Goal: Transaction & Acquisition: Book appointment/travel/reservation

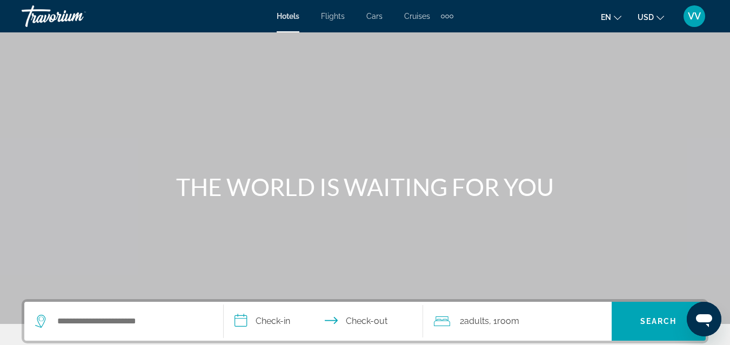
click at [416, 15] on span "Cruises" at bounding box center [417, 16] width 26 height 9
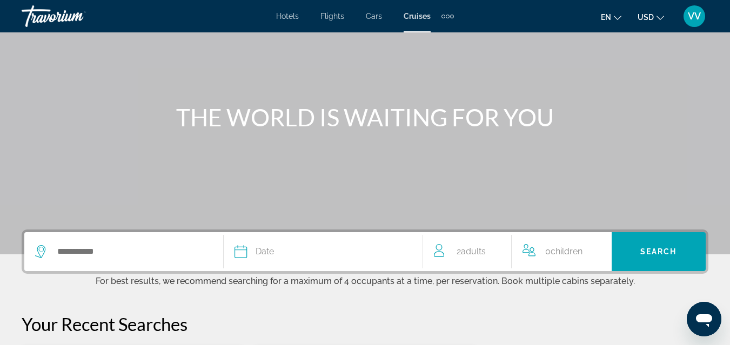
scroll to position [86, 0]
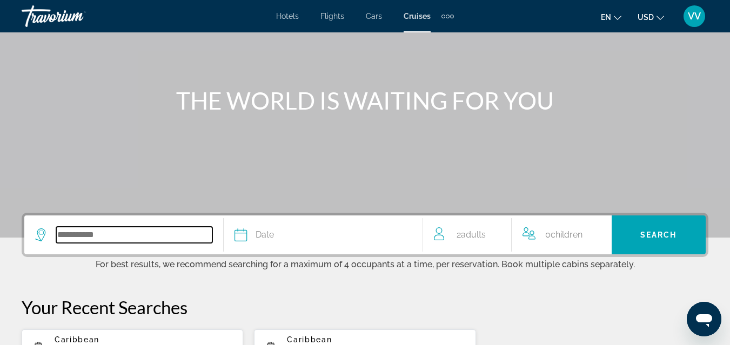
click at [86, 234] on input "Search widget" at bounding box center [134, 235] width 156 height 16
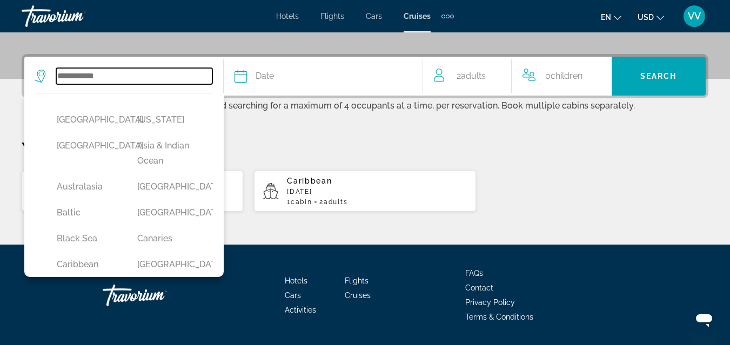
scroll to position [264, 0]
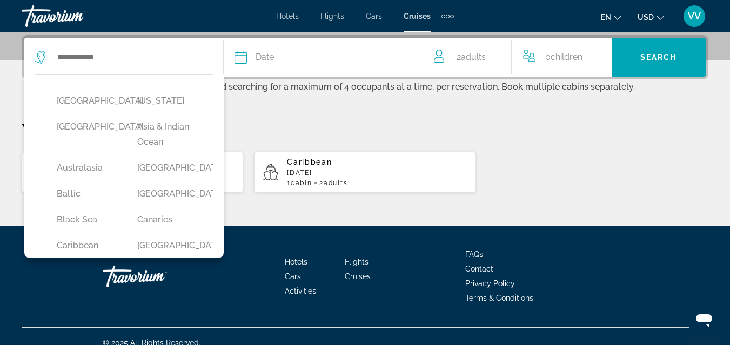
click at [219, 225] on div "[GEOGRAPHIC_DATA] [US_STATE] [GEOGRAPHIC_DATA] [GEOGRAPHIC_DATA] & [GEOGRAPHIC_…" at bounding box center [123, 166] width 199 height 184
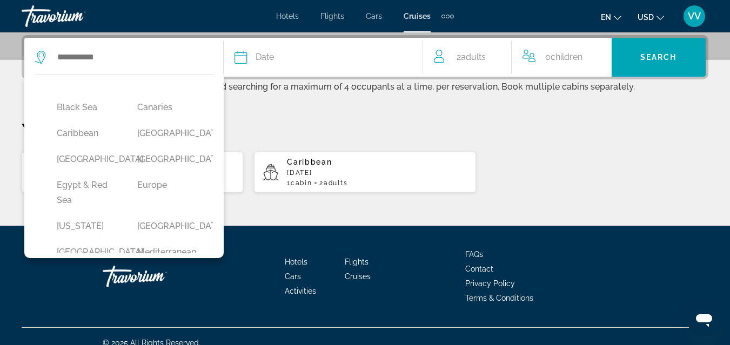
scroll to position [146, 0]
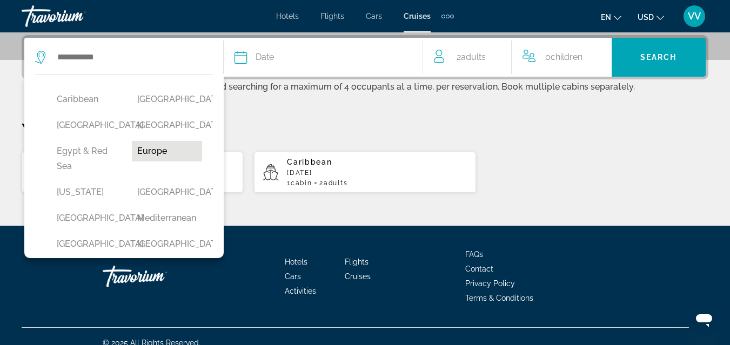
click at [150, 162] on button "Europe" at bounding box center [167, 151] width 70 height 21
type input "******"
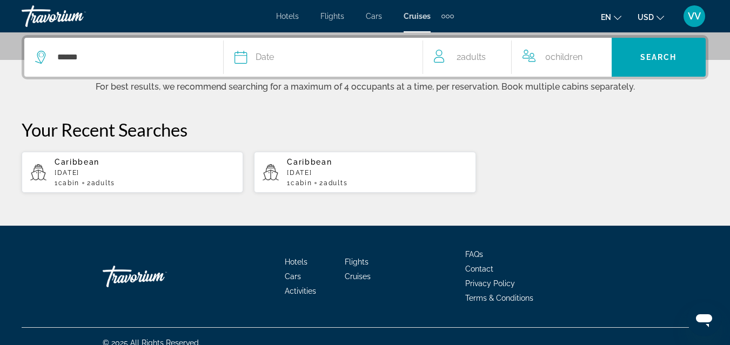
click at [269, 55] on span "Date" at bounding box center [265, 57] width 18 height 15
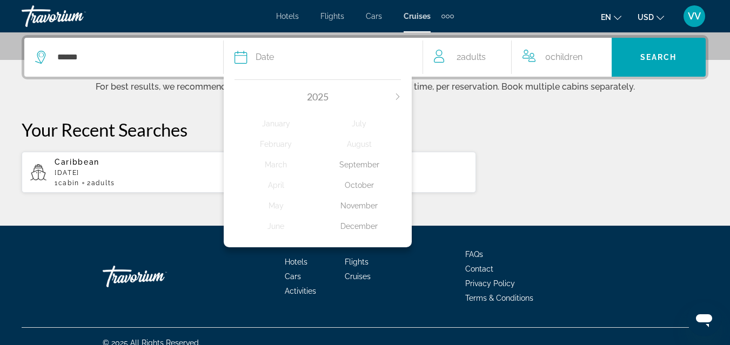
click at [396, 97] on icon "Next month" at bounding box center [398, 97] width 6 height 6
click at [277, 182] on div "April" at bounding box center [276, 185] width 83 height 19
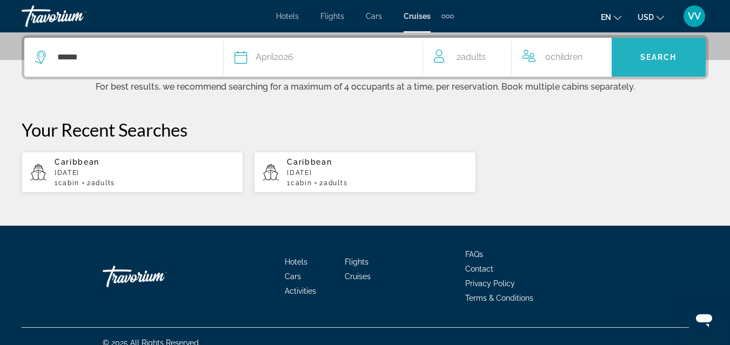
click at [641, 57] on span "Search" at bounding box center [659, 57] width 37 height 9
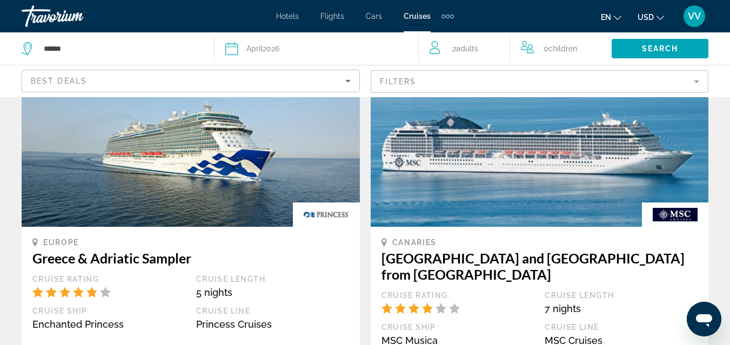
scroll to position [562, 0]
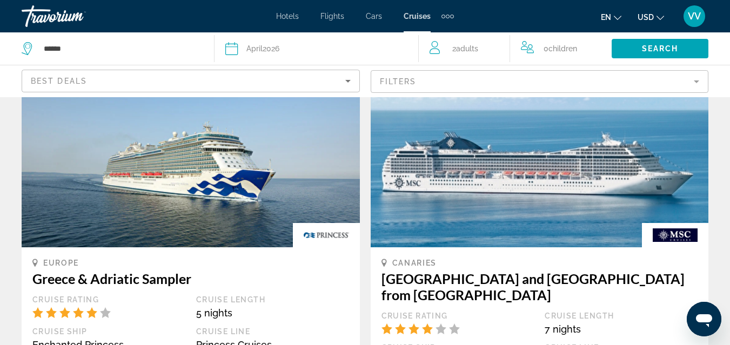
click at [537, 163] on img "Main content" at bounding box center [540, 161] width 338 height 173
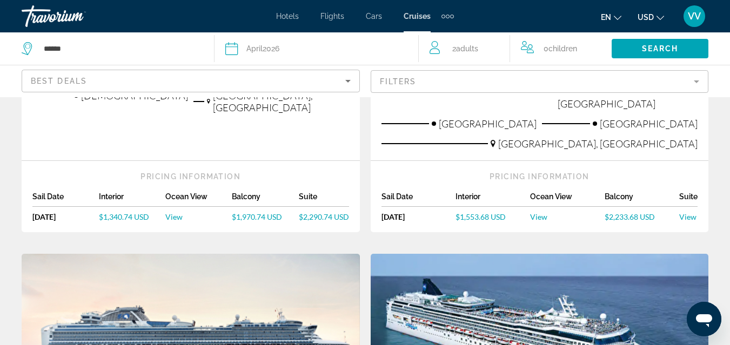
scroll to position [886, 0]
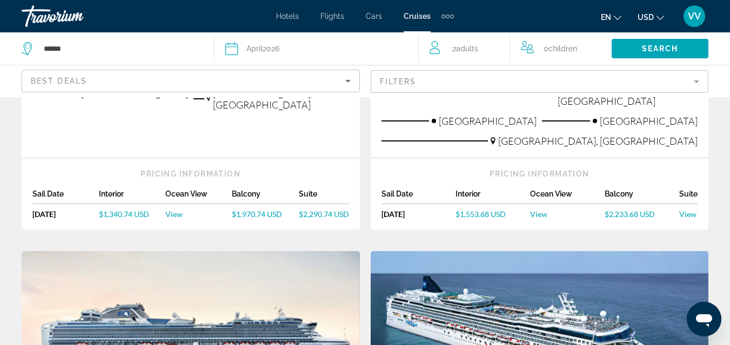
click at [616, 210] on span "$2,233.68 USD" at bounding box center [630, 214] width 50 height 9
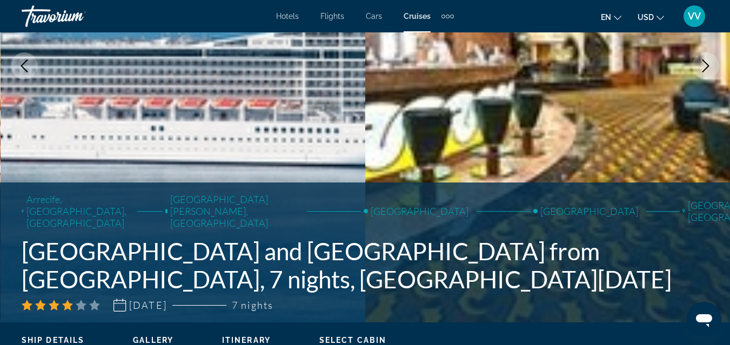
scroll to position [193, 0]
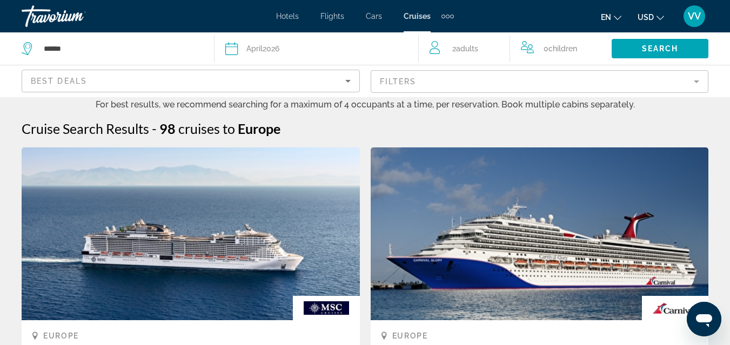
click at [321, 126] on div "Cruise Search Results - 98 cruises to [GEOGRAPHIC_DATA]" at bounding box center [365, 129] width 687 height 16
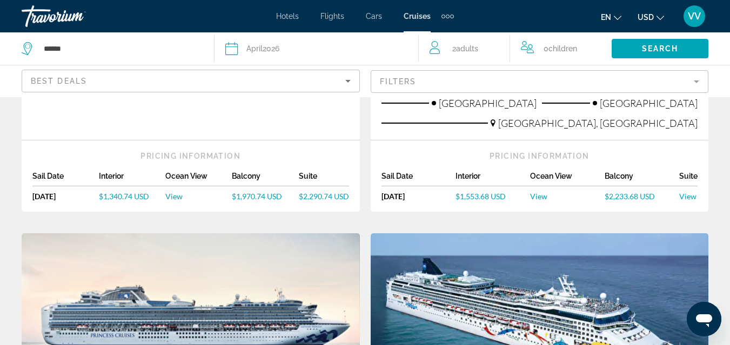
scroll to position [908, 0]
